Goal: Task Accomplishment & Management: Manage account settings

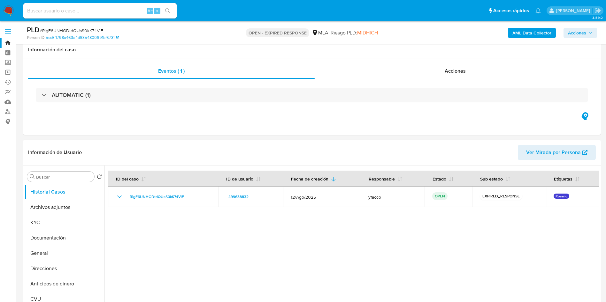
select select "10"
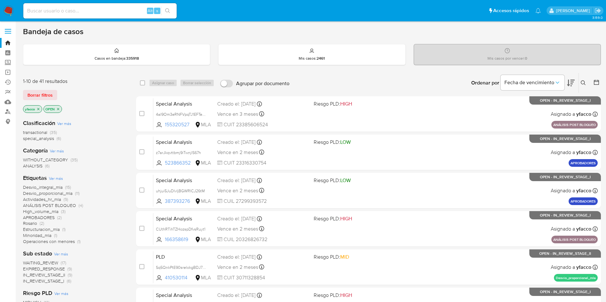
click at [94, 17] on div "Alt s" at bounding box center [99, 10] width 153 height 15
click at [94, 13] on input at bounding box center [99, 11] width 153 height 8
paste input "RigE6UNHGDtdQUsS0kK74VlF"
type input "RigE6UNHGDtdQUsS0kK74VlF"
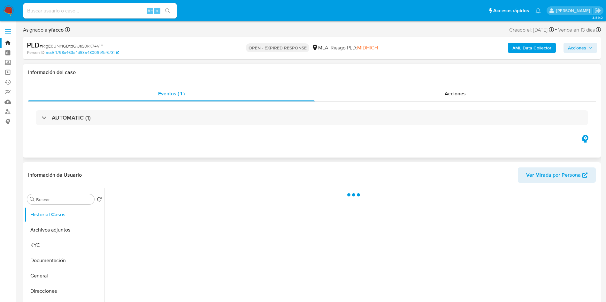
select select "10"
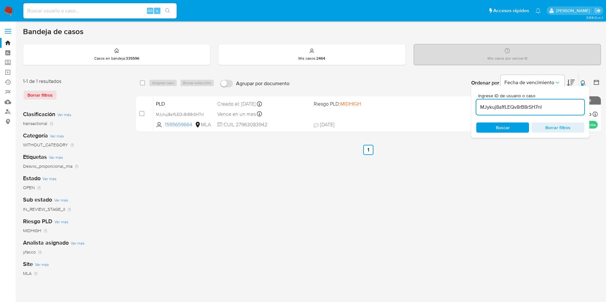
click at [558, 105] on input "MJykuj8a1fLEQv8rB8rSH7nI" at bounding box center [530, 107] width 108 height 8
paste input "RigE6UNHGDtdQUsS0kK74VlF"
type input "RigE6UNHGDtdQUsS0kK74VlF"
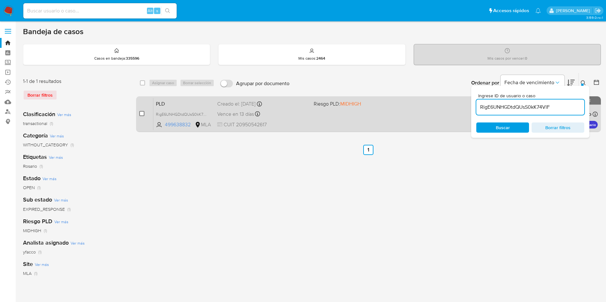
click at [142, 114] on input "checkbox" at bounding box center [141, 113] width 5 height 5
checkbox input "true"
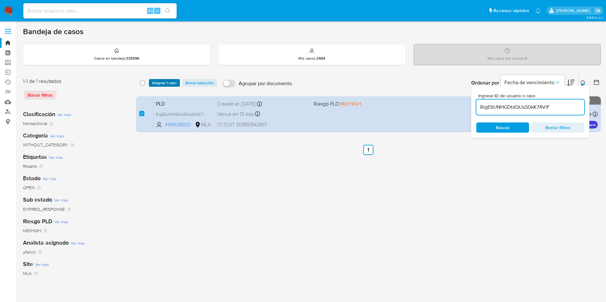
click at [166, 86] on span "Asignar 1 caso" at bounding box center [164, 83] width 25 height 6
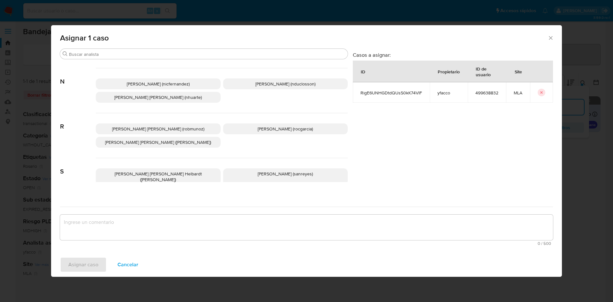
scroll to position [552, 0]
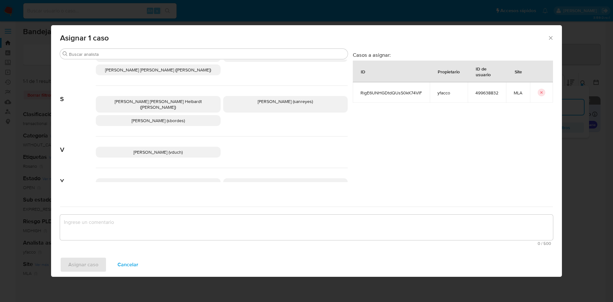
click at [258, 178] on p "Yesica Paola Facco (yfacco)" at bounding box center [285, 183] width 125 height 11
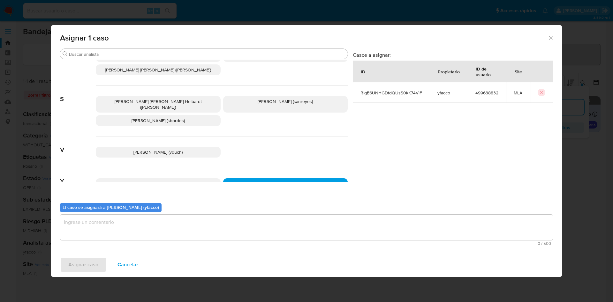
click at [193, 227] on textarea "assign-modal" at bounding box center [306, 228] width 493 height 26
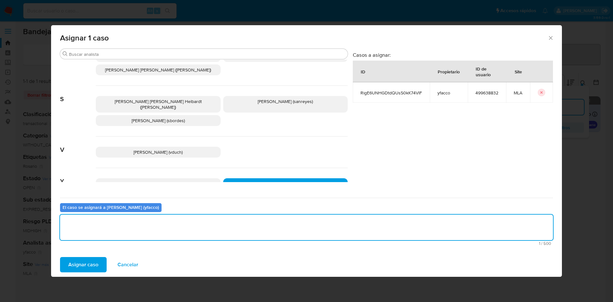
click at [71, 267] on span "Asignar caso" at bounding box center [83, 265] width 30 height 14
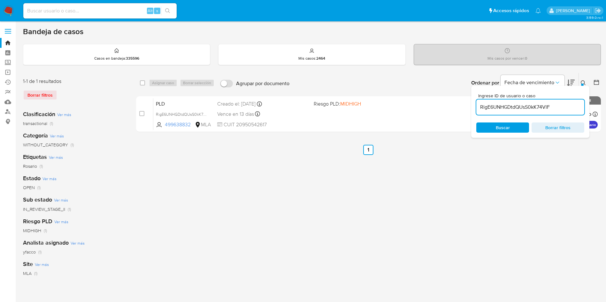
click at [562, 106] on input "RigE6UNHGDtdQUsS0kK74VlF" at bounding box center [530, 107] width 108 height 8
paste input "sWaitCOFJTN0Sh2R2nUY5kYA"
type input "sWaitCOFJTN0Sh2R2nUY5kYA"
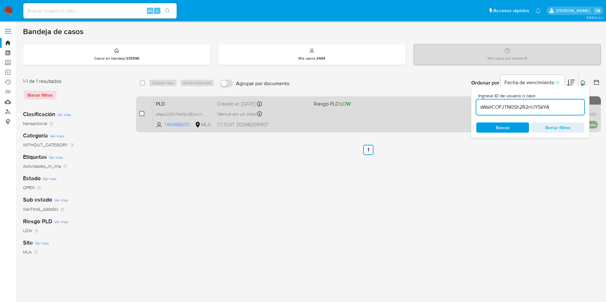
click at [142, 116] on input "checkbox" at bounding box center [141, 113] width 5 height 5
checkbox input "true"
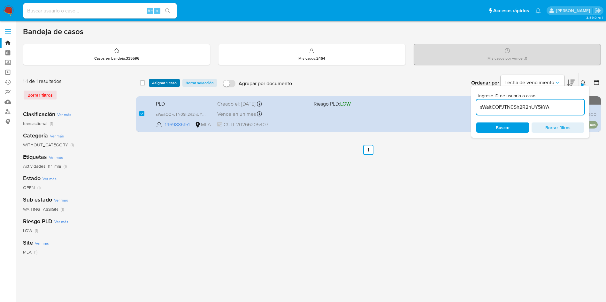
click at [162, 80] on span "Asignar 1 caso" at bounding box center [164, 83] width 25 height 6
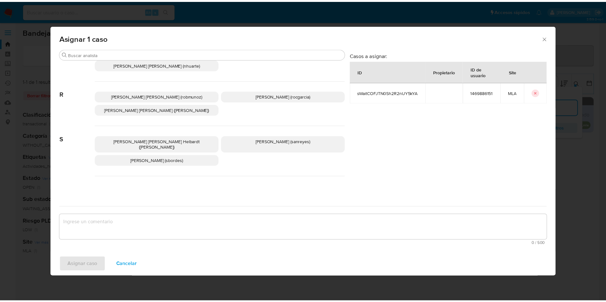
scroll to position [552, 0]
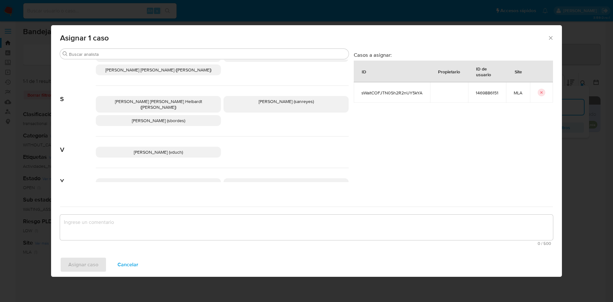
click at [253, 178] on p "Yesica Paola Facco (yfacco)" at bounding box center [285, 183] width 125 height 11
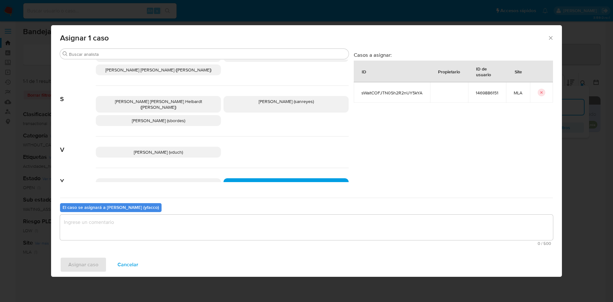
click at [191, 231] on textarea "assign-modal" at bounding box center [306, 228] width 493 height 26
click at [89, 270] on span "Asignar caso" at bounding box center [83, 265] width 30 height 14
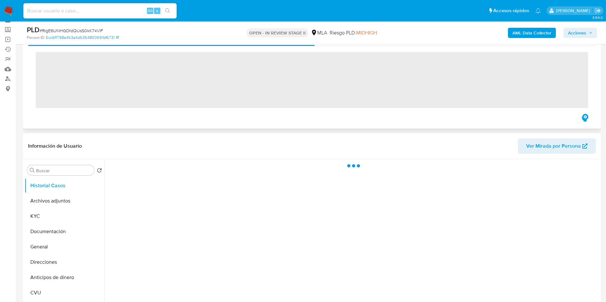
scroll to position [48, 0]
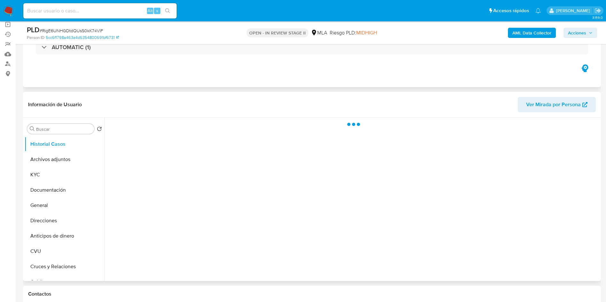
select select "10"
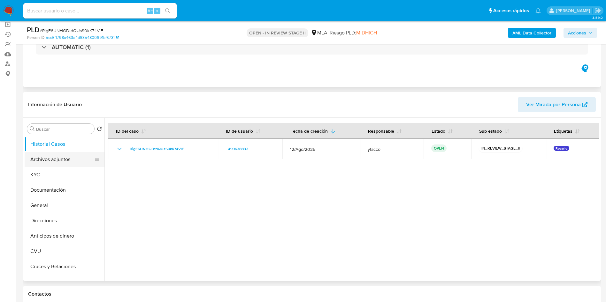
click at [45, 160] on button "Archivos adjuntos" at bounding box center [62, 159] width 75 height 15
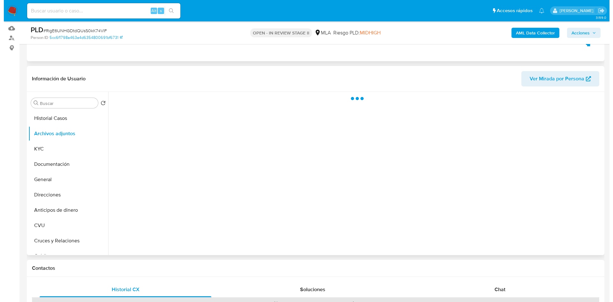
scroll to position [96, 0]
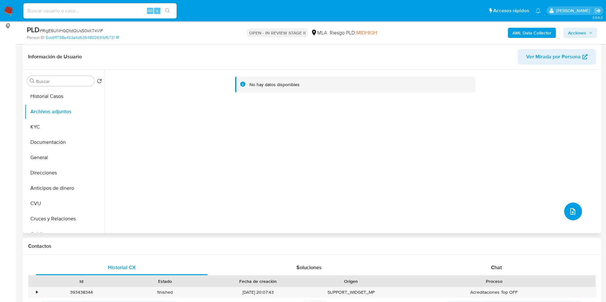
click at [569, 211] on icon "upload-file" at bounding box center [573, 212] width 8 height 8
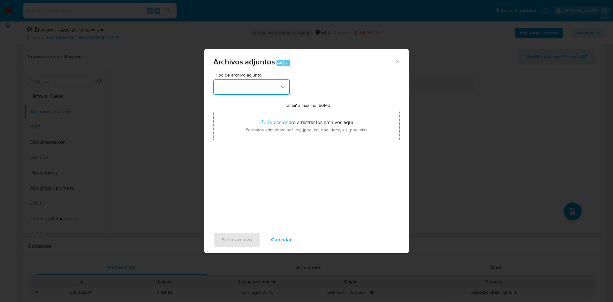
click at [262, 90] on button "button" at bounding box center [251, 86] width 77 height 15
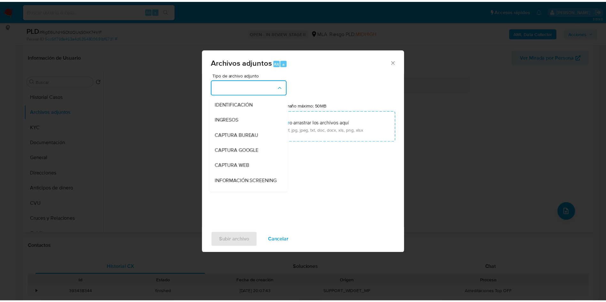
scroll to position [48, 0]
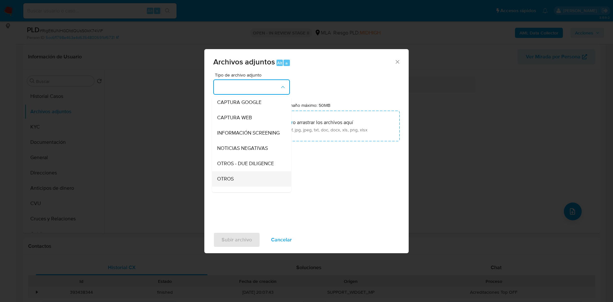
click at [227, 182] on span "OTROS" at bounding box center [225, 179] width 17 height 6
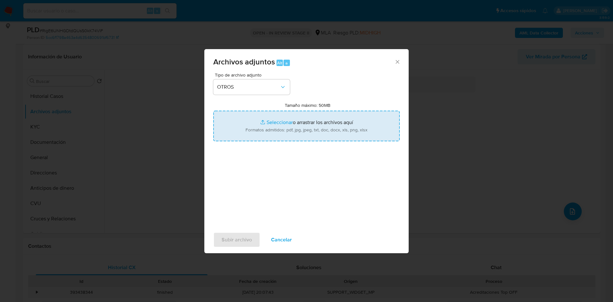
click at [275, 117] on input "Tamaño máximo: 50MB Seleccionar archivos" at bounding box center [306, 126] width 186 height 31
type input "C:\fakepath\Caselog RigE6UNHGDtdQUsS0kK74VlF_2025_08_19_13_27_35.docx"
click at [275, 123] on input "Tamaño máximo: 50MB Seleccionar archivos" at bounding box center [306, 126] width 186 height 31
type input "C:\fakepath\Movimientos 499638832.xlsx"
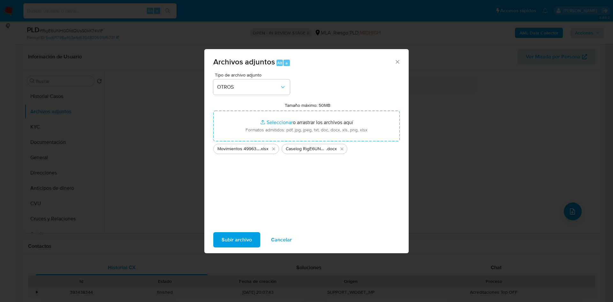
click at [236, 240] on span "Subir archivo" at bounding box center [237, 240] width 30 height 14
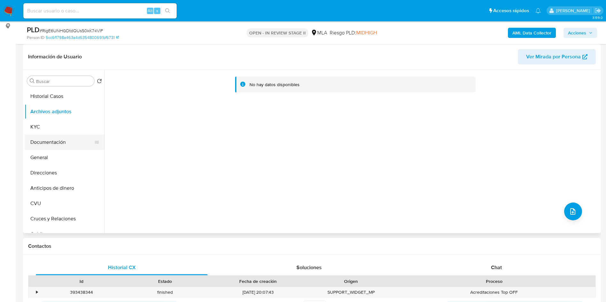
click at [54, 137] on button "Documentación" at bounding box center [62, 142] width 75 height 15
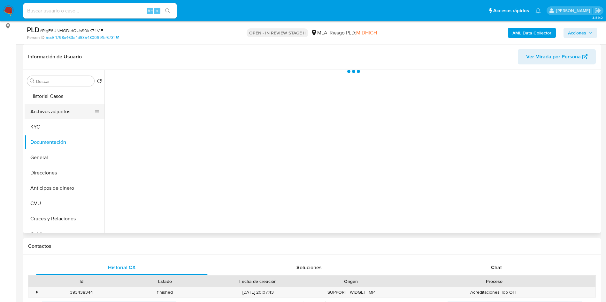
click at [66, 109] on button "Archivos adjuntos" at bounding box center [62, 111] width 75 height 15
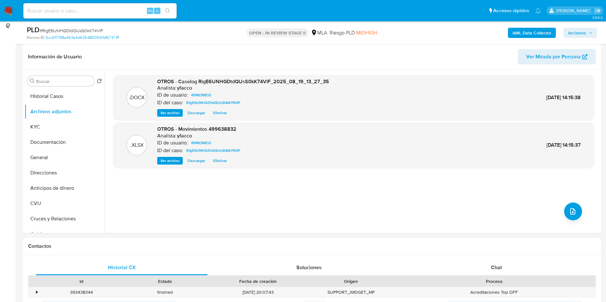
click at [513, 32] on b "AML Data Collector" at bounding box center [531, 33] width 39 height 10
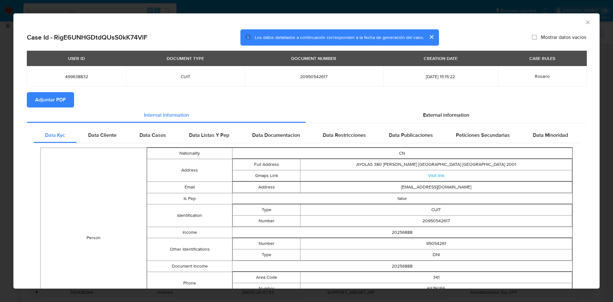
drag, startPoint x: 58, startPoint y: 104, endPoint x: 62, endPoint y: 103, distance: 4.2
click at [58, 104] on span "Adjuntar PDF" at bounding box center [50, 100] width 31 height 14
click at [586, 22] on icon "Cerrar ventana" at bounding box center [588, 22] width 4 height 4
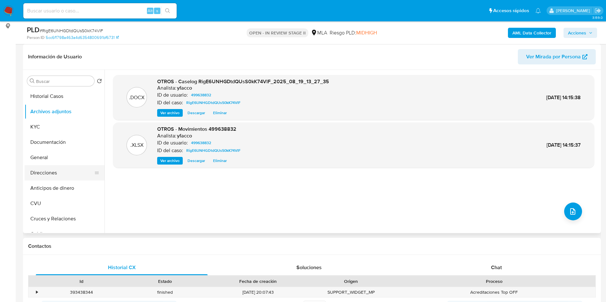
click at [59, 172] on button "Direcciones" at bounding box center [62, 172] width 75 height 15
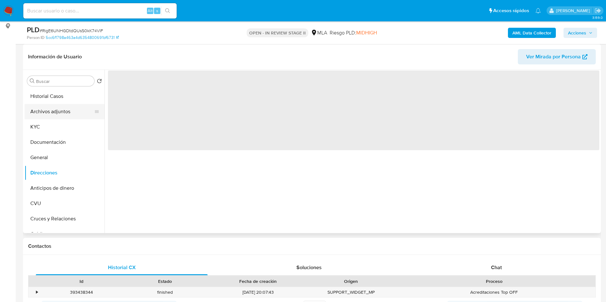
click at [74, 110] on button "Archivos adjuntos" at bounding box center [62, 111] width 75 height 15
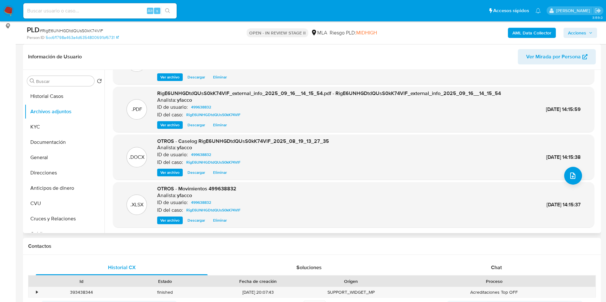
scroll to position [239, 0]
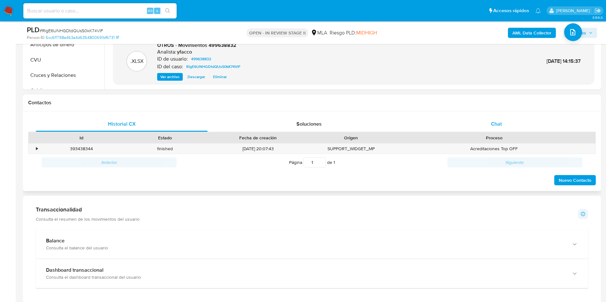
drag, startPoint x: 501, startPoint y: 129, endPoint x: 501, endPoint y: 125, distance: 4.2
click at [501, 129] on div "Chat" at bounding box center [496, 124] width 172 height 15
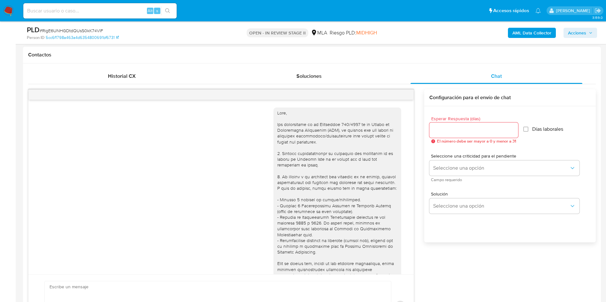
scroll to position [328, 0]
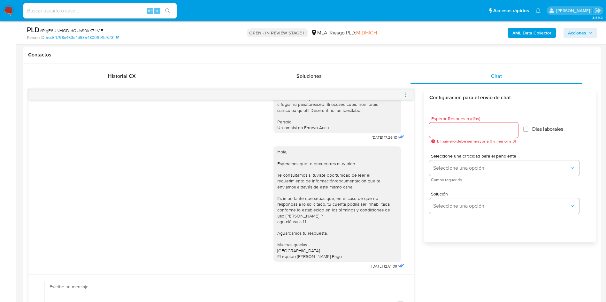
drag, startPoint x: 405, startPoint y: 93, endPoint x: 404, endPoint y: 90, distance: 3.5
click at [405, 93] on icon "menu-action" at bounding box center [406, 95] width 6 height 6
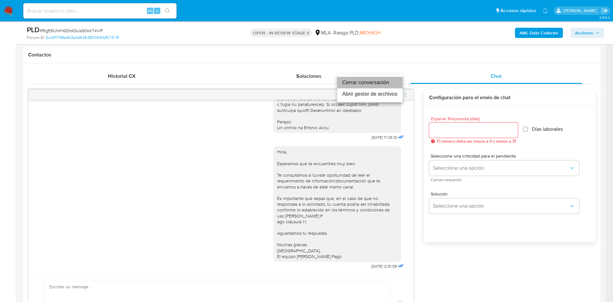
click at [355, 85] on li "Cerrar conversación" at bounding box center [369, 82] width 65 height 11
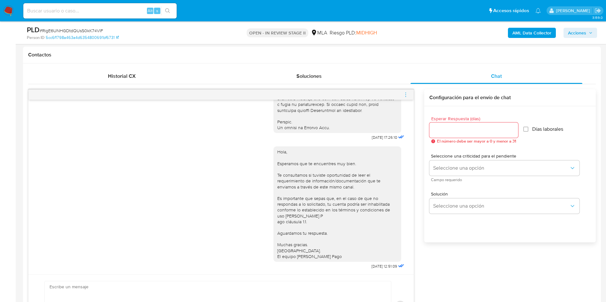
click at [573, 29] on span "Acciones" at bounding box center [577, 33] width 18 height 10
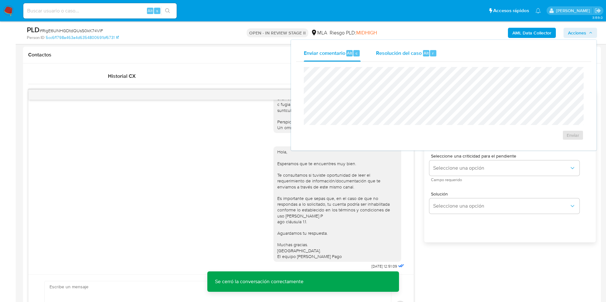
click at [415, 55] on span "Resolución del caso" at bounding box center [399, 52] width 46 height 7
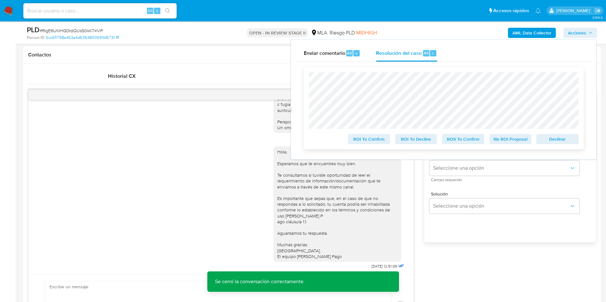
click at [509, 139] on span "No ROI Proposal" at bounding box center [510, 139] width 33 height 9
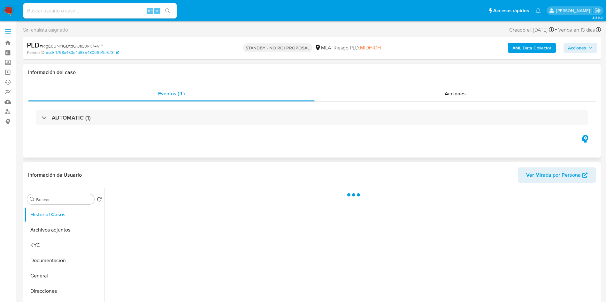
select select "10"
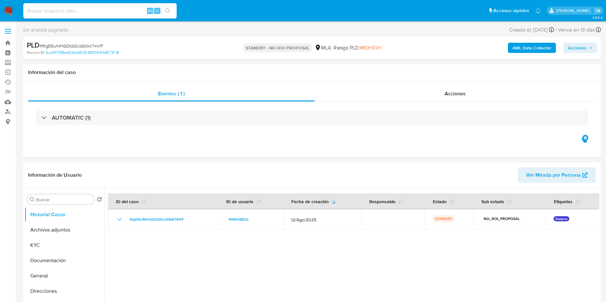
click at [127, 14] on input at bounding box center [99, 11] width 153 height 8
paste input "0ocQ63EwZ1xSbnjUhE7LQ31i"
type input "0ocQ63EwZ1xSbnjUhE7LQ31i"
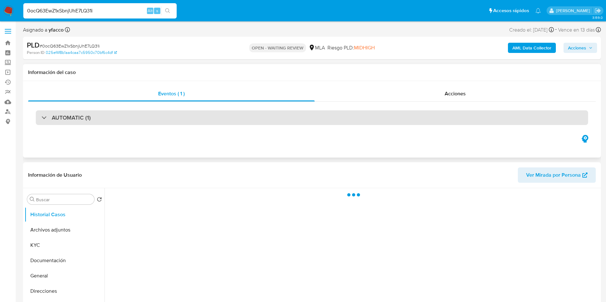
select select "10"
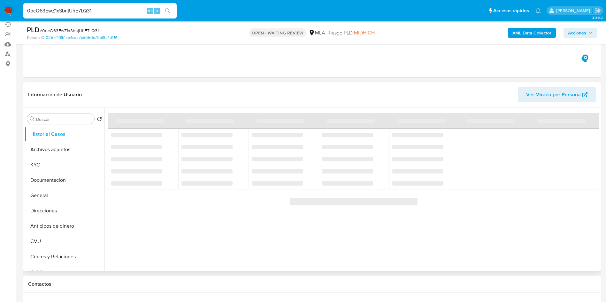
scroll to position [96, 0]
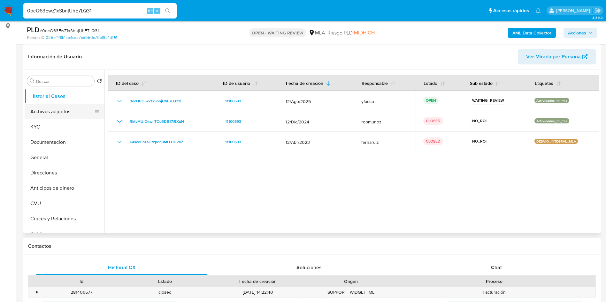
click at [48, 107] on button "Archivos adjuntos" at bounding box center [62, 111] width 75 height 15
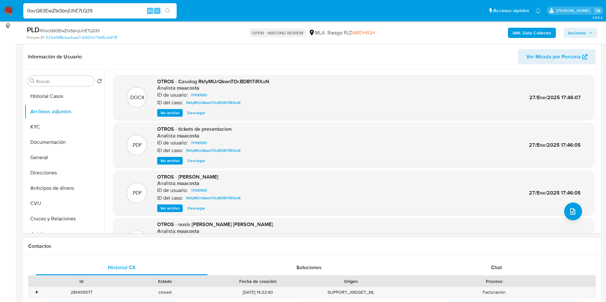
click at [165, 113] on span "Ver archivo" at bounding box center [169, 113] width 19 height 6
click at [45, 174] on button "Direcciones" at bounding box center [62, 172] width 75 height 15
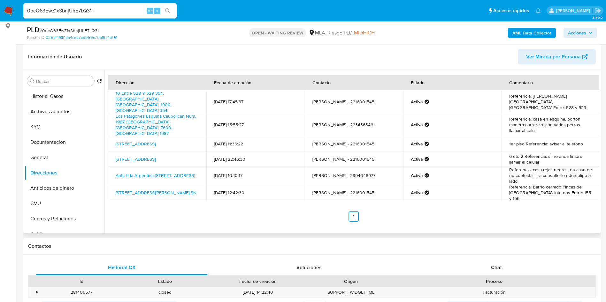
click at [270, 218] on div "Dirección Fecha de creación Contacto Estado Comentario 10 Entre 528 Y 529 354, …" at bounding box center [351, 151] width 495 height 163
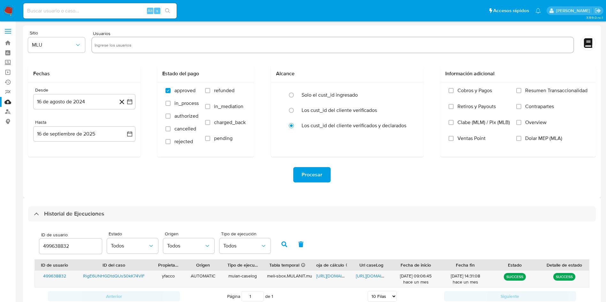
select select "10"
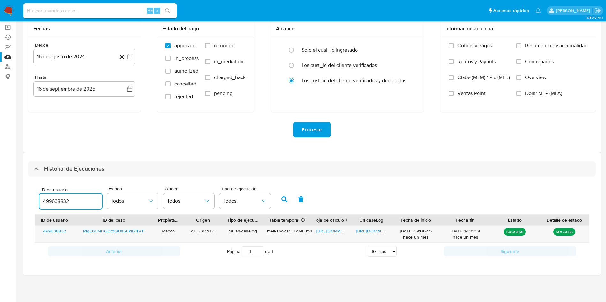
drag, startPoint x: 79, startPoint y: 202, endPoint x: 0, endPoint y: 183, distance: 81.1
click at [0, 184] on section "Bandeja Tablero Screening Búsqueda en Listas Watchlist Herramientas Operaciones…" at bounding box center [303, 128] width 606 height 347
type input "232749988"
click at [282, 200] on icon "button" at bounding box center [284, 200] width 6 height 6
click at [283, 200] on icon "button" at bounding box center [284, 200] width 6 height 6
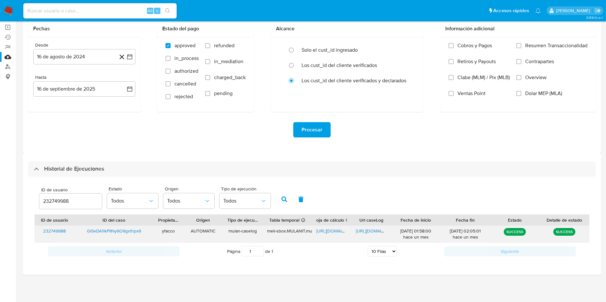
click at [321, 229] on span "[URL][DOMAIN_NAME]" at bounding box center [338, 231] width 44 height 6
click at [361, 227] on div "[URL][DOMAIN_NAME]" at bounding box center [371, 234] width 40 height 17
click at [365, 230] on span "[URL][DOMAIN_NAME]" at bounding box center [378, 231] width 44 height 6
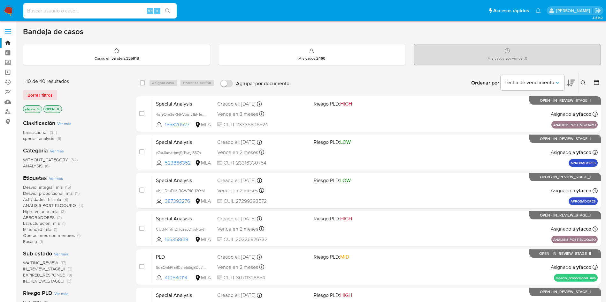
click at [97, 14] on input at bounding box center [99, 11] width 153 height 8
paste input "WOdMOZGCPGewOgps5TxSef02"
type input "WOdMOZGCPGewOgps5TxSef02"
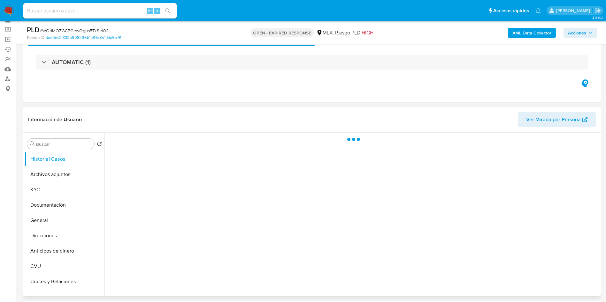
scroll to position [48, 0]
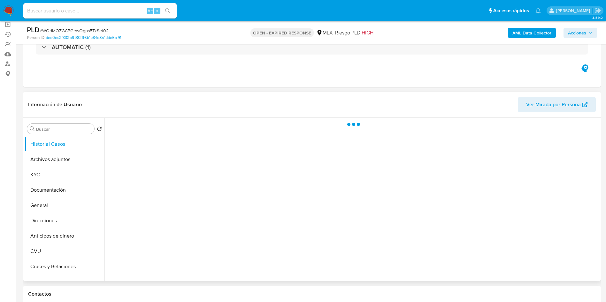
select select "10"
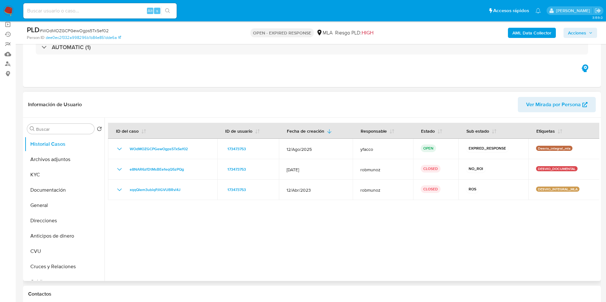
click at [108, 8] on input at bounding box center [99, 11] width 153 height 8
paste input "CRkeLFvJHqLBDd1NtP6EMOTy"
type input "CRkeLFvJHqLBDd1NtP6EMOTy"
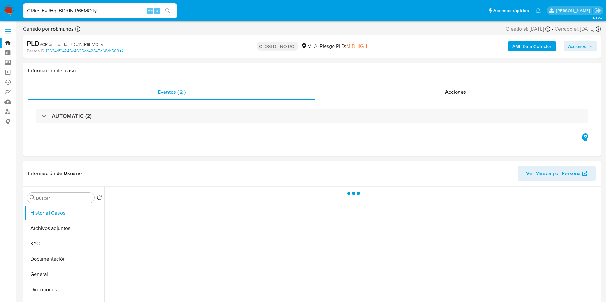
select select "10"
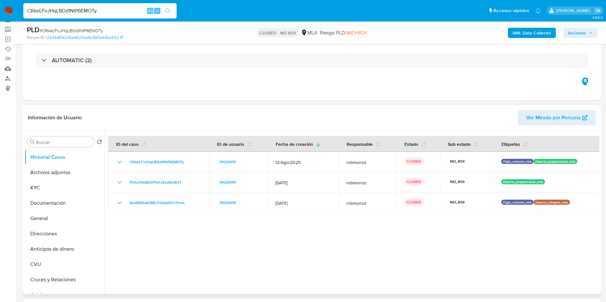
scroll to position [48, 0]
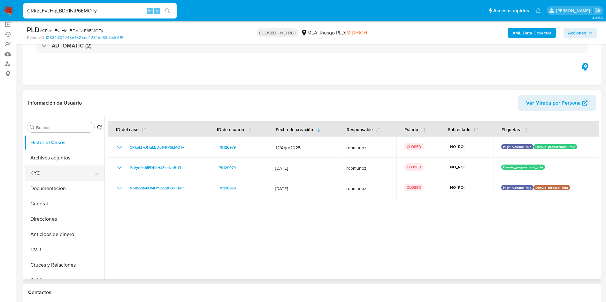
click at [65, 176] on button "KYC" at bounding box center [62, 173] width 75 height 15
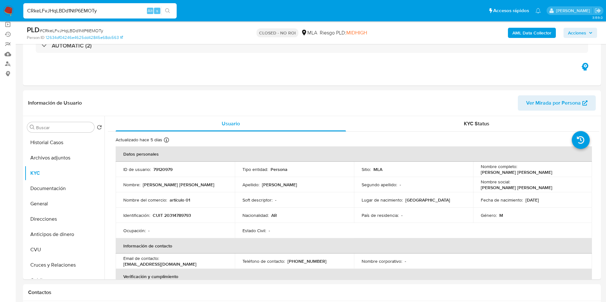
click at [99, 11] on input "CRkeLFvJHqLBDd1NtP6EMOTy" at bounding box center [99, 11] width 153 height 8
paste input "lnsKGOd8mFqFG4zBVAX39V86"
type input "lnsKGOd8mFqFG4zBVAX39V86"
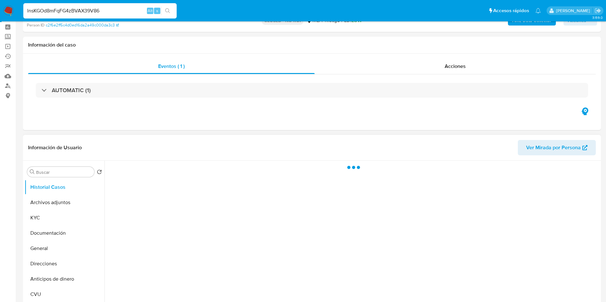
select select "10"
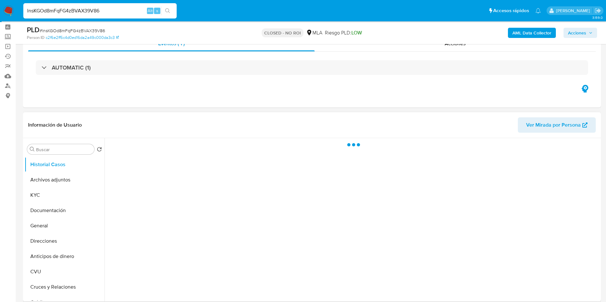
scroll to position [48, 0]
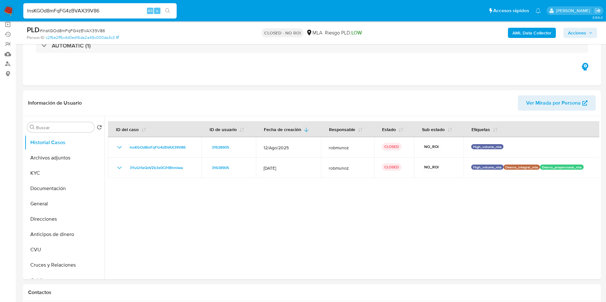
click at [105, 11] on input "lnsKGOd8mFqFG4zBVAX39V86" at bounding box center [99, 11] width 153 height 8
click at [119, 13] on input "lnsKGOd8mFqFG4zBVAX39V86" at bounding box center [99, 11] width 153 height 8
paste input "beIttLATcA3A7Dua6hBvP0Jh"
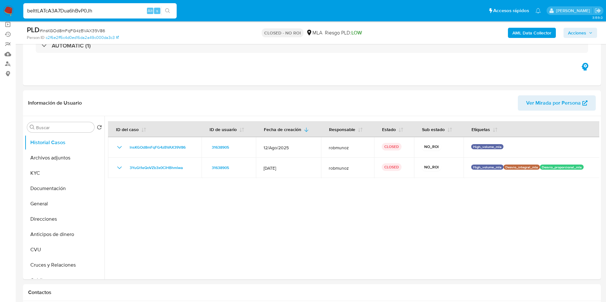
type input "beIttLATcA3A7Dua6hBvP0Jh"
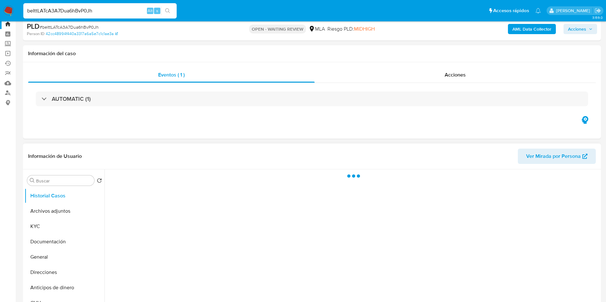
scroll to position [48, 0]
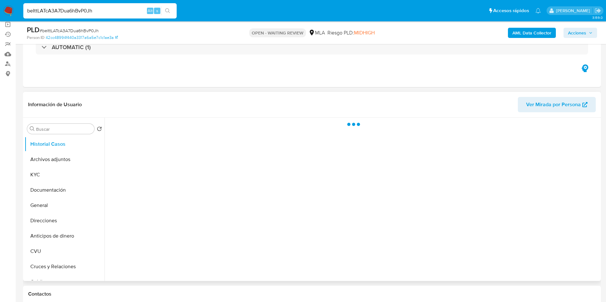
select select "10"
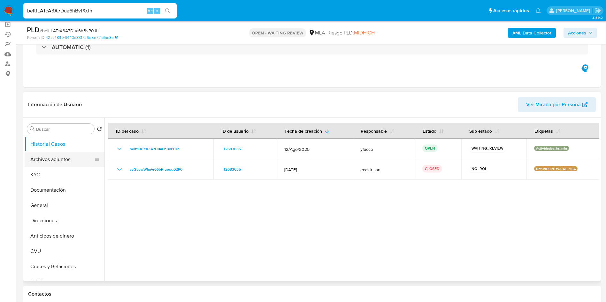
click at [44, 162] on button "Archivos adjuntos" at bounding box center [62, 159] width 75 height 15
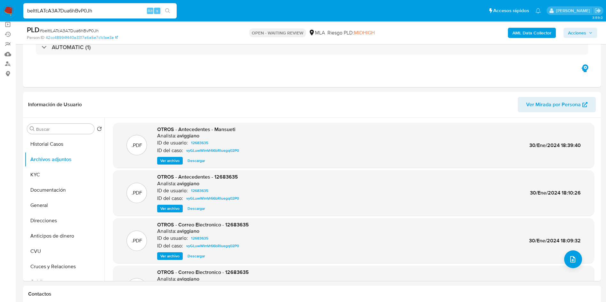
click at [117, 13] on input "beIttLATcA3A7Dua6hBvP0Jh" at bounding box center [99, 11] width 153 height 8
paste input "VxSSOVZLsAGunt0kynNLfhws"
type input "VxSSOVZLsAGunt0kynNLfhws"
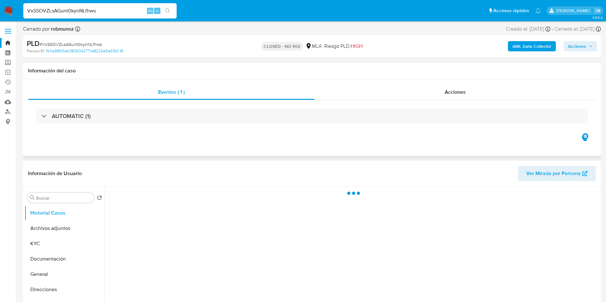
select select "10"
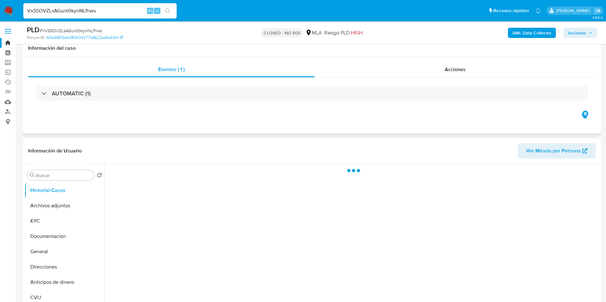
scroll to position [48, 0]
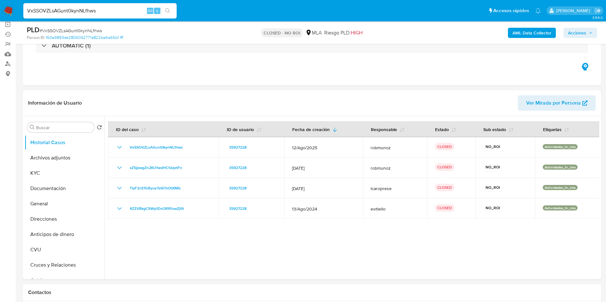
click at [126, 3] on div "VxSSOVZLsAGunt0kynNLfhws Alt s" at bounding box center [99, 11] width 153 height 18
click at [129, 12] on input "VxSSOVZLsAGunt0kynNLfhws" at bounding box center [99, 11] width 153 height 8
paste input "J9enWPU5VZkC3uxcQDQqDq2O"
type input "J9enWPU5VZkC3uxcQDQqDq2O"
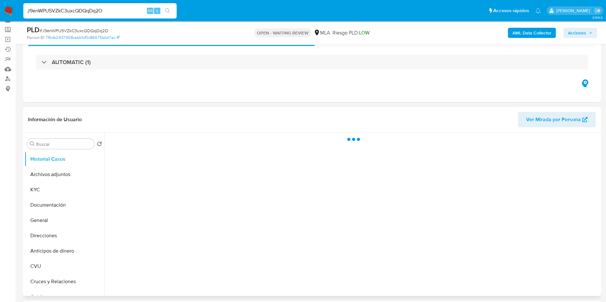
scroll to position [48, 0]
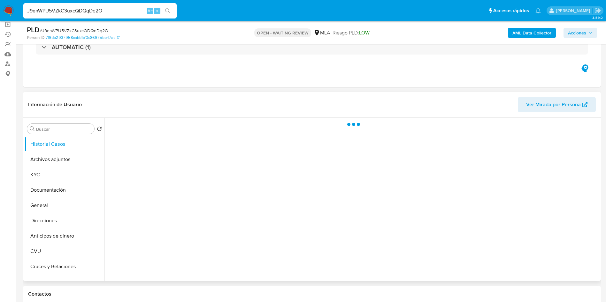
select select "10"
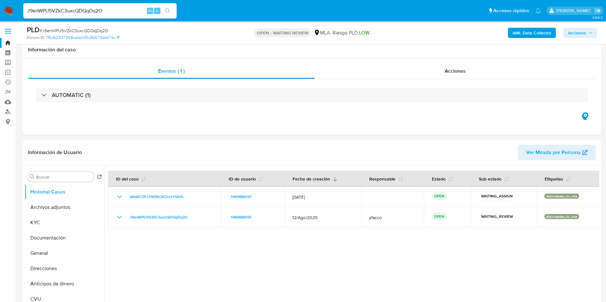
select select "10"
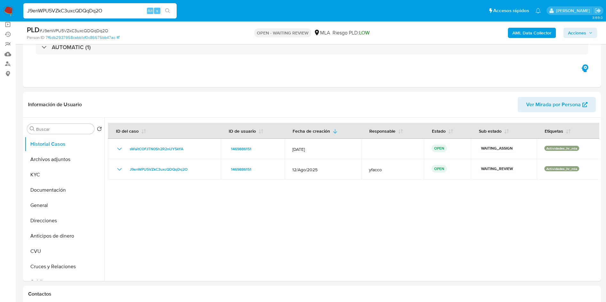
scroll to position [48, 0]
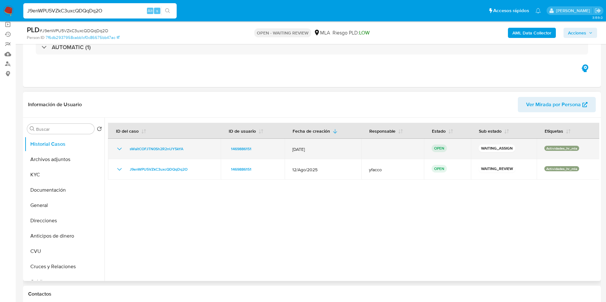
drag, startPoint x: 125, startPoint y: 151, endPoint x: 185, endPoint y: 146, distance: 60.8
click at [185, 146] on div "sWaitCOFJTN0Sh2R2nUY5kYA" at bounding box center [164, 149] width 97 height 8
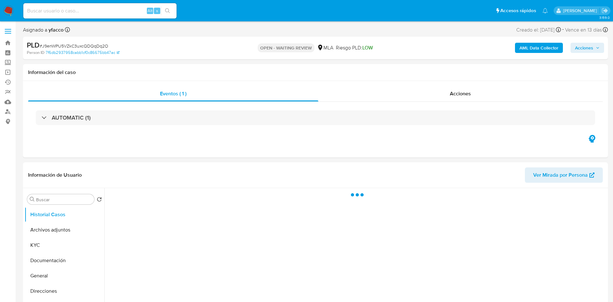
select select "10"
